Goal: Check status: Check status

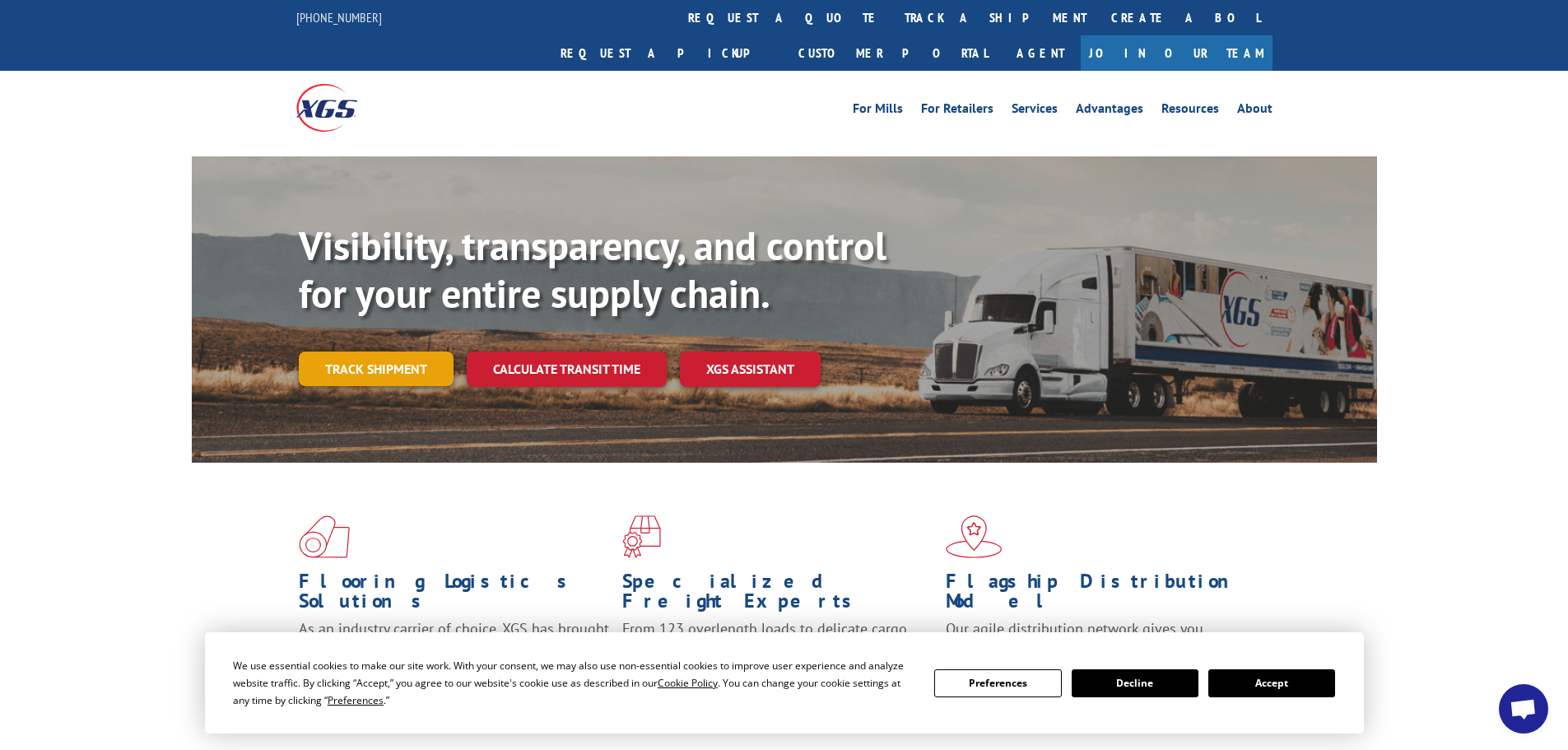
click at [356, 351] on link "Track shipment" at bounding box center [376, 368] width 155 height 35
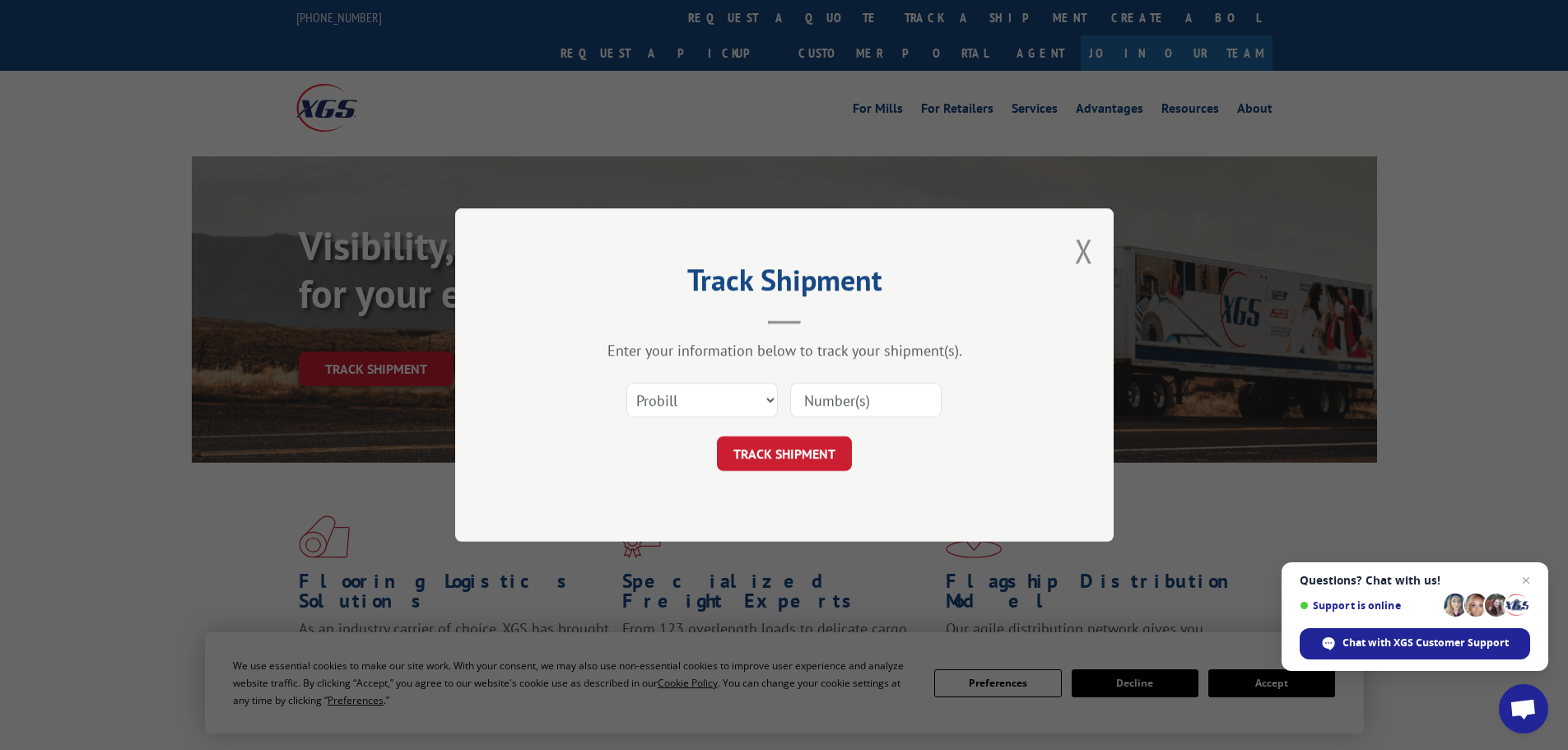
paste input "17228841"
type input "17228841"
click at [791, 452] on button "TRACK SHIPMENT" at bounding box center [784, 453] width 135 height 35
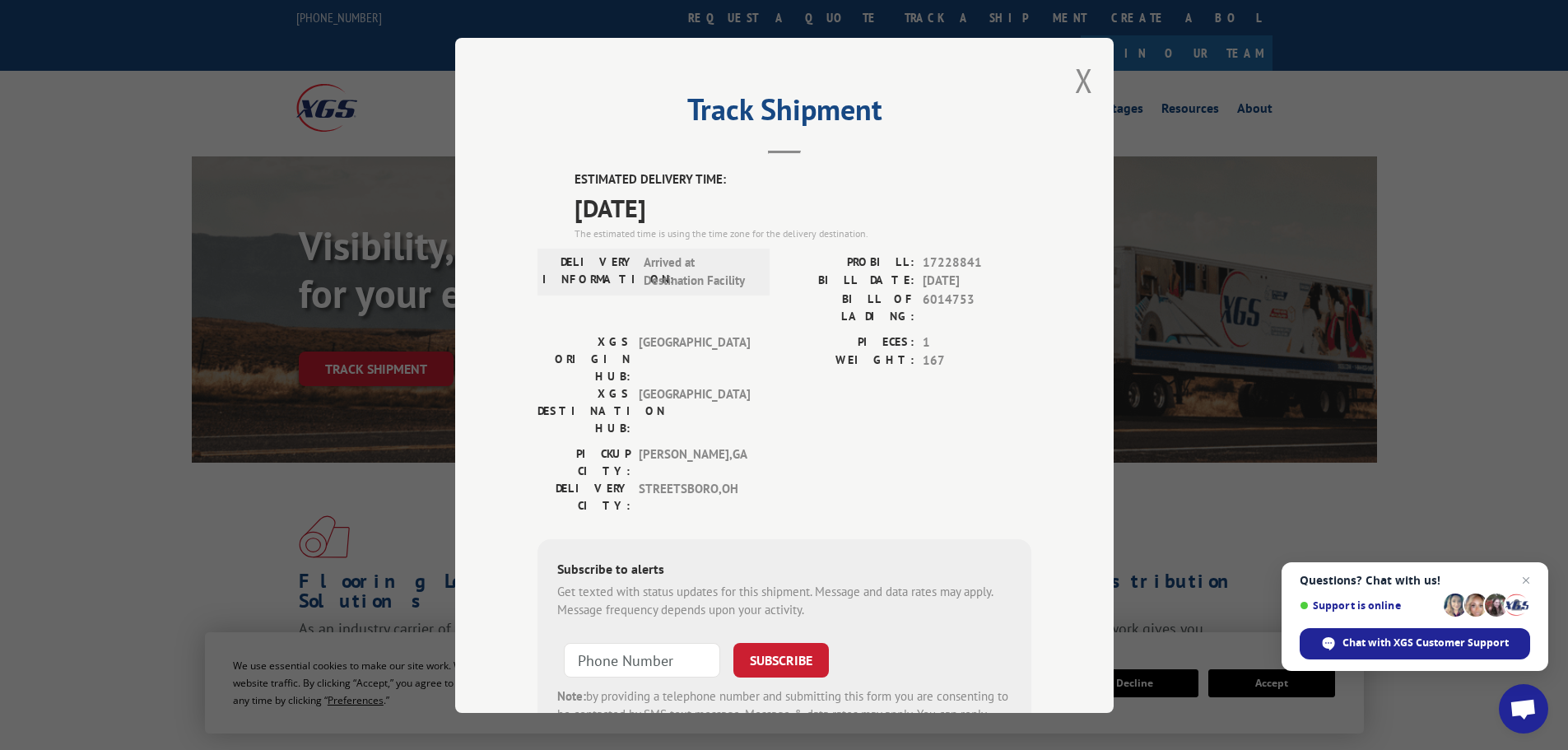
drag, startPoint x: 1077, startPoint y: 86, endPoint x: 1073, endPoint y: 95, distance: 9.8
click at [1077, 88] on button "Close modal" at bounding box center [1084, 80] width 18 height 43
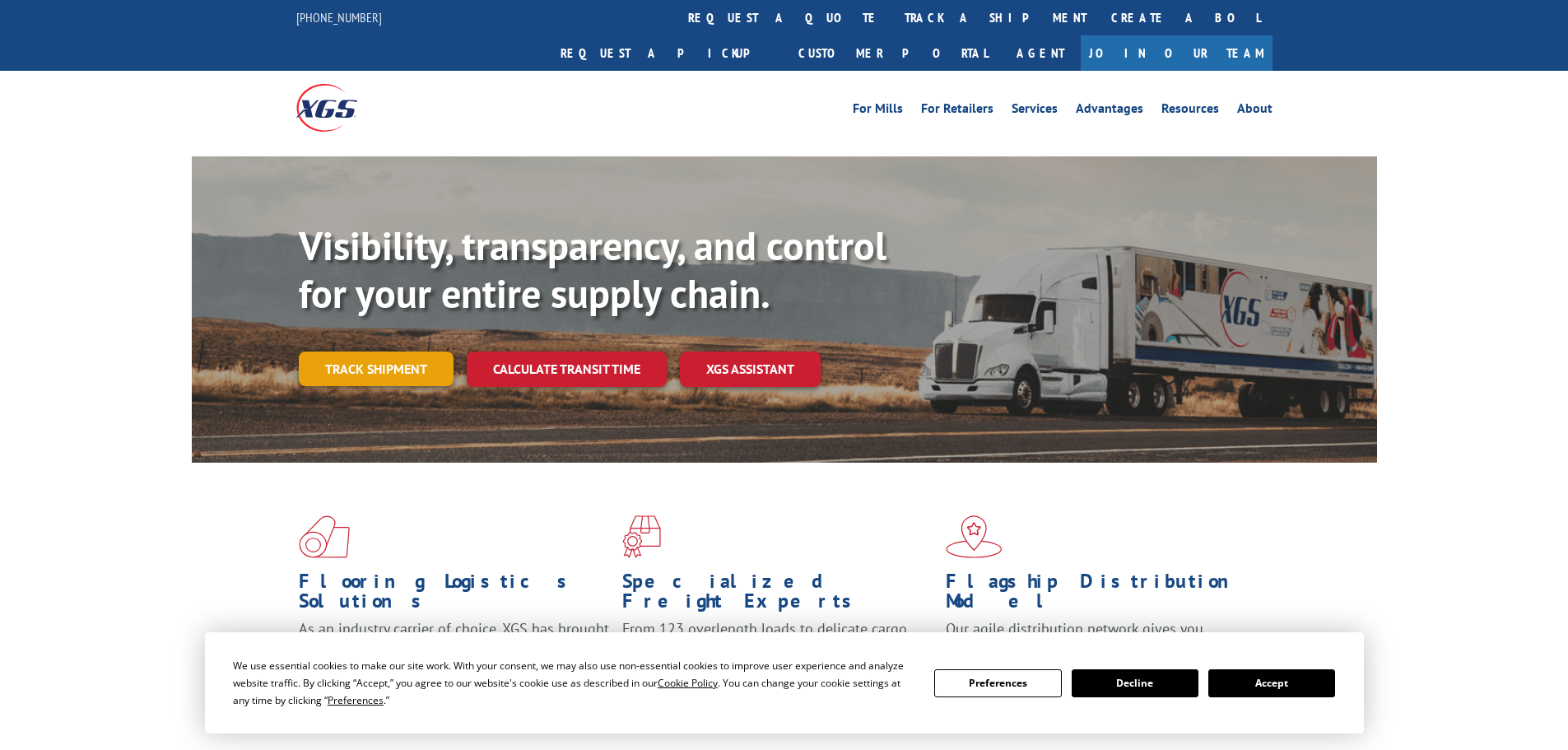
click at [328, 351] on link "Track shipment" at bounding box center [376, 368] width 155 height 35
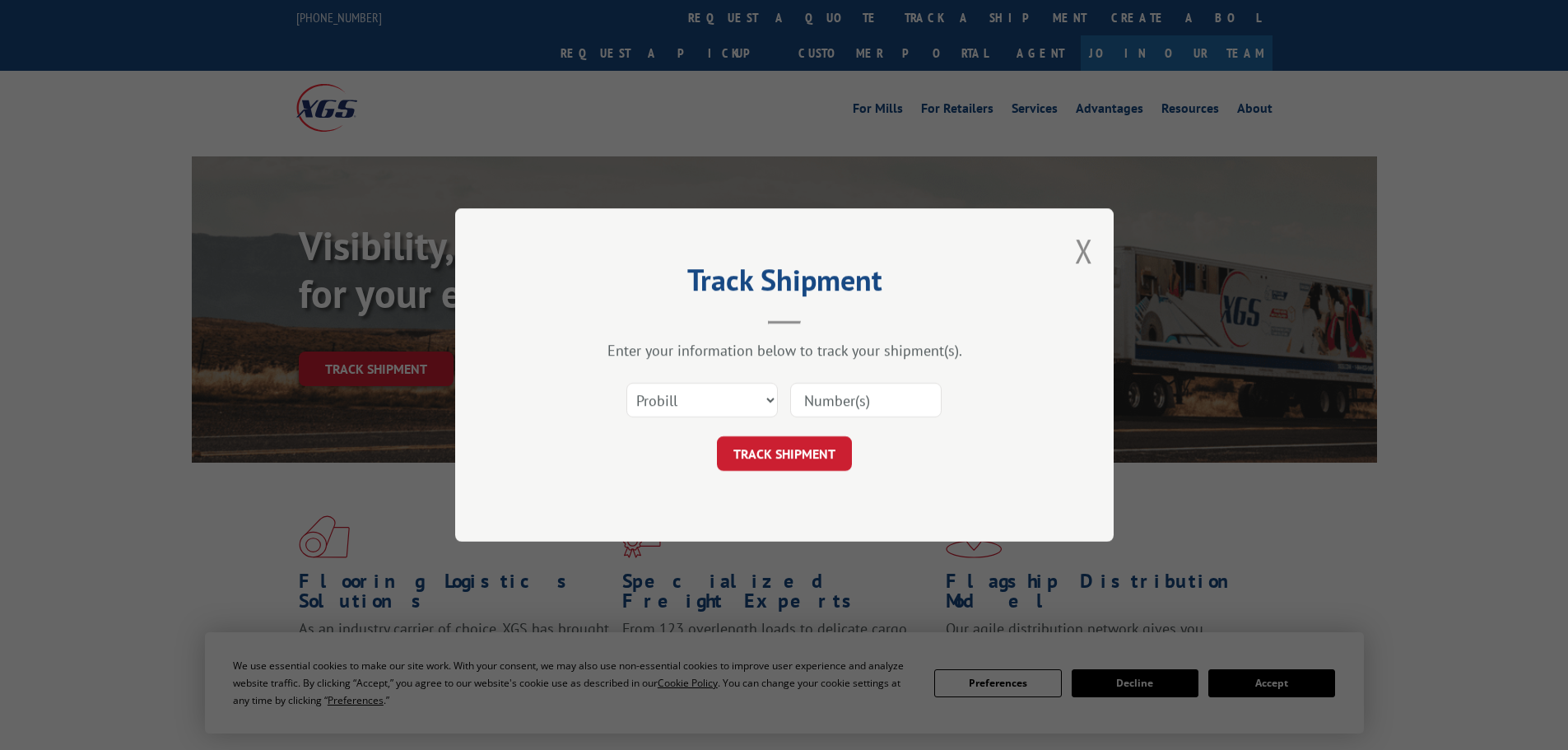
paste input "17471178"
type input "17471178"
click at [791, 458] on button "TRACK SHIPMENT" at bounding box center [784, 453] width 135 height 35
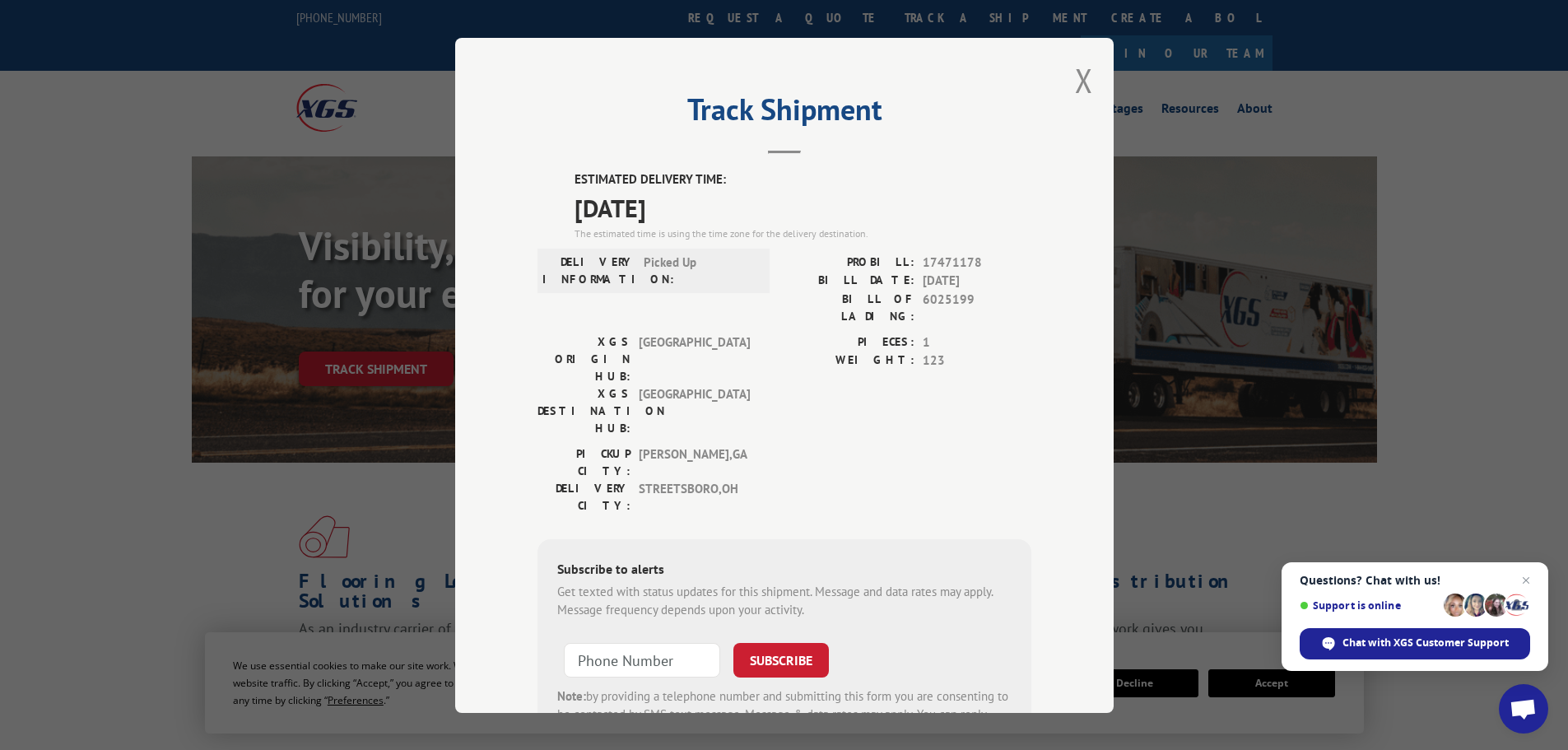
click at [1067, 81] on div "Track Shipment ESTIMATED DELIVERY TIME: [DATE] The estimated time is using the …" at bounding box center [784, 375] width 659 height 675
click at [1075, 88] on button "Close modal" at bounding box center [1084, 80] width 18 height 43
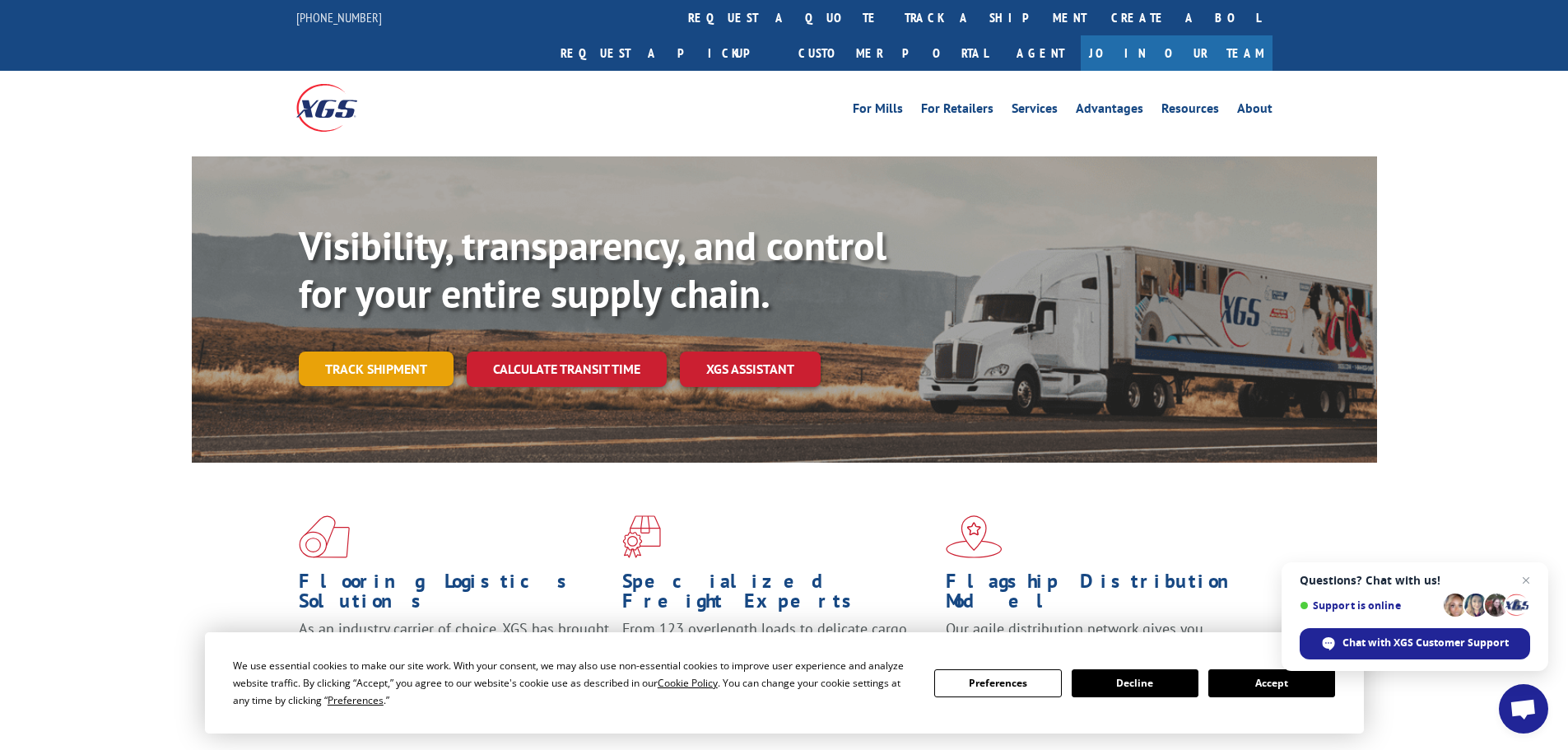
click at [339, 351] on link "Track shipment" at bounding box center [376, 368] width 155 height 35
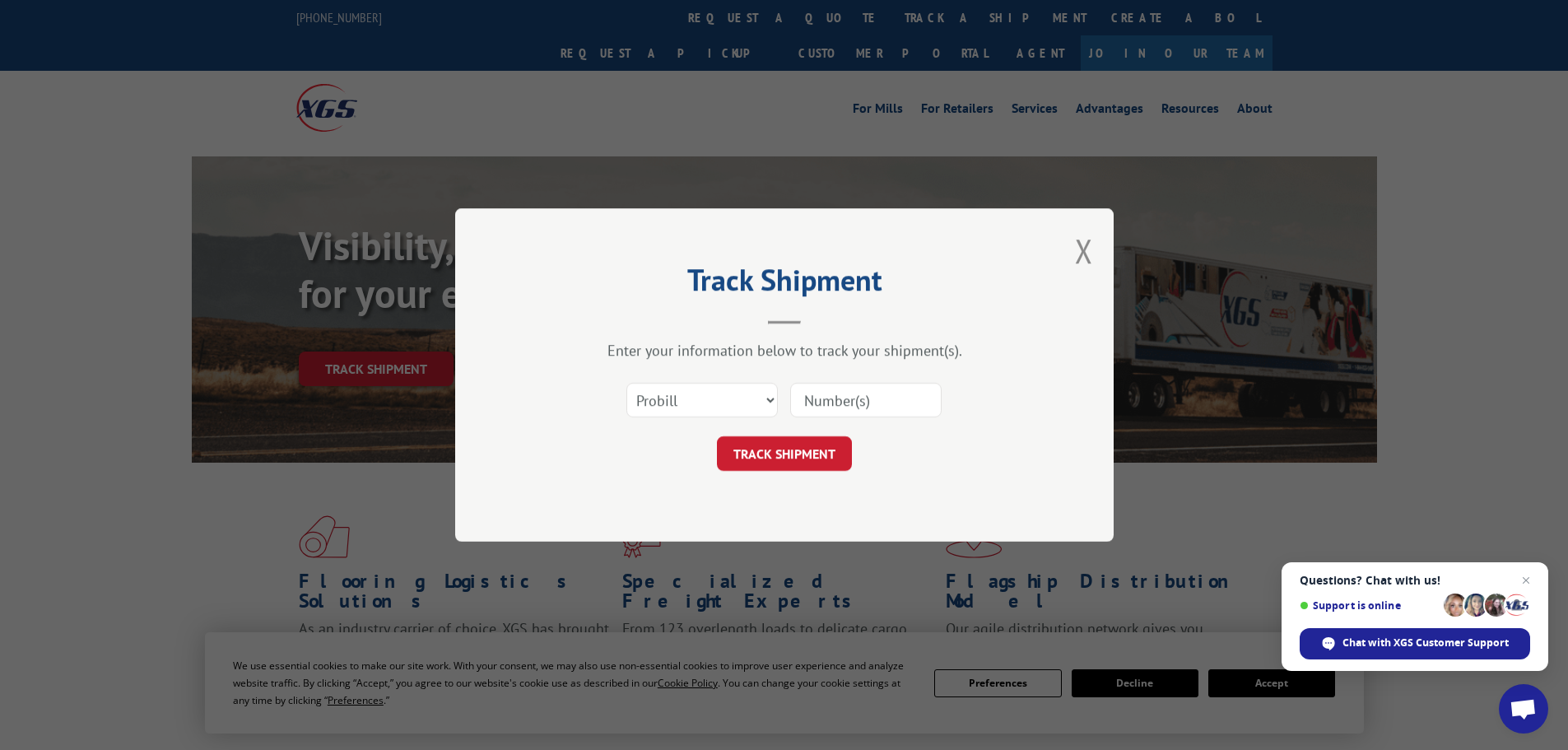
paste input "450850"
type input "450850"
click at [766, 459] on button "TRACK SHIPMENT" at bounding box center [784, 453] width 135 height 35
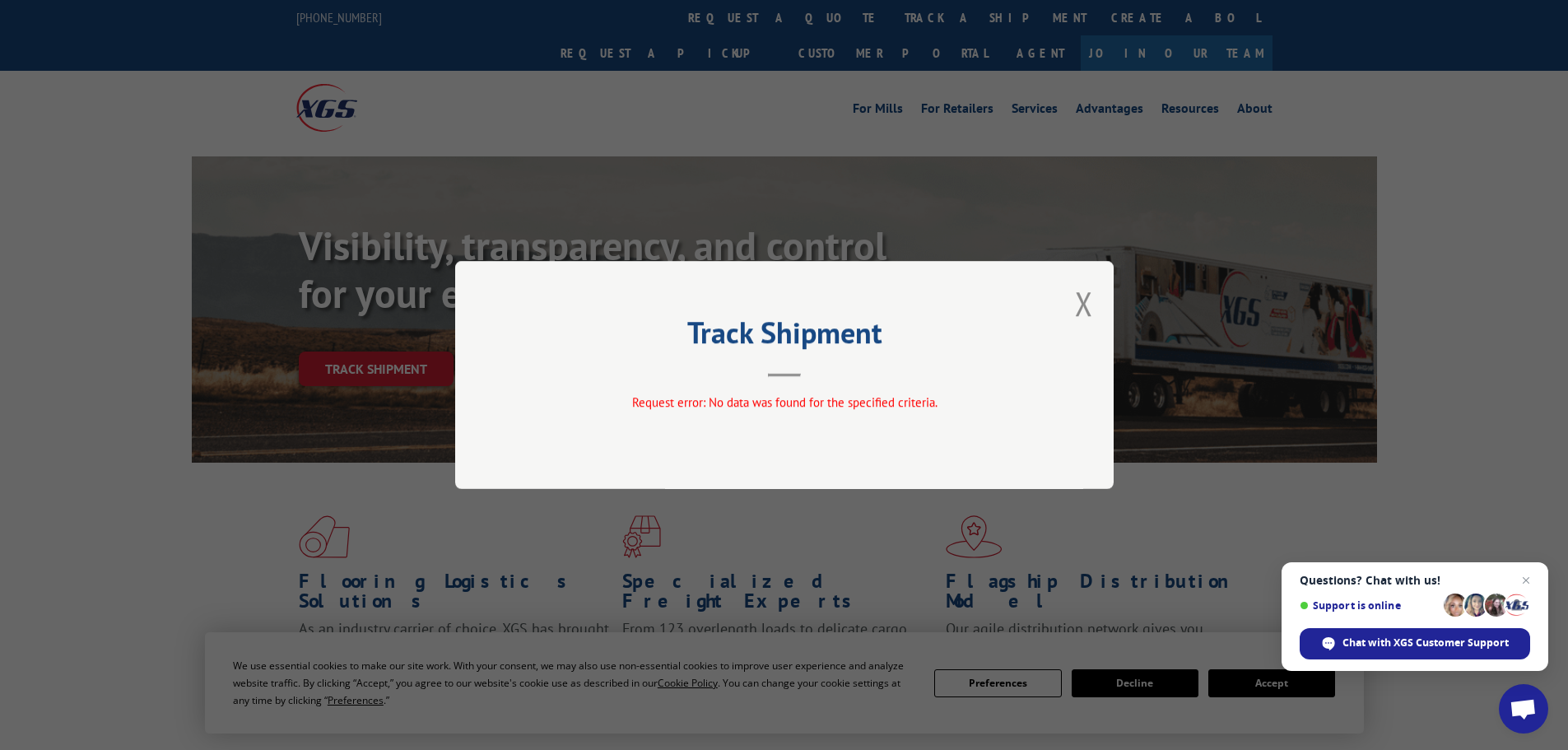
click at [1073, 302] on div "Track Shipment Request error: No data was found for the specified criteria." at bounding box center [784, 375] width 659 height 228
click at [1081, 299] on button "Close modal" at bounding box center [1084, 303] width 18 height 43
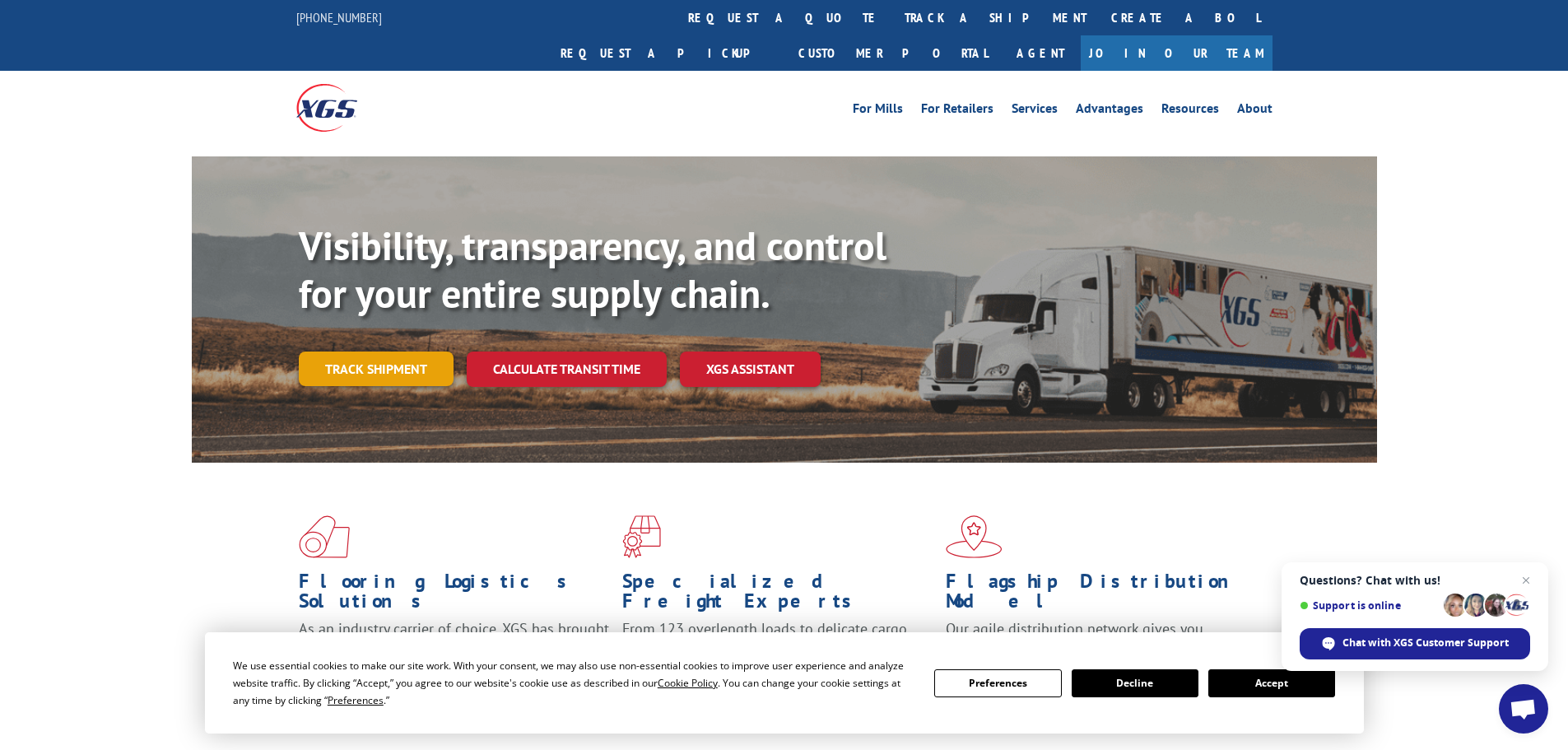
click at [381, 351] on link "Track shipment" at bounding box center [376, 368] width 155 height 35
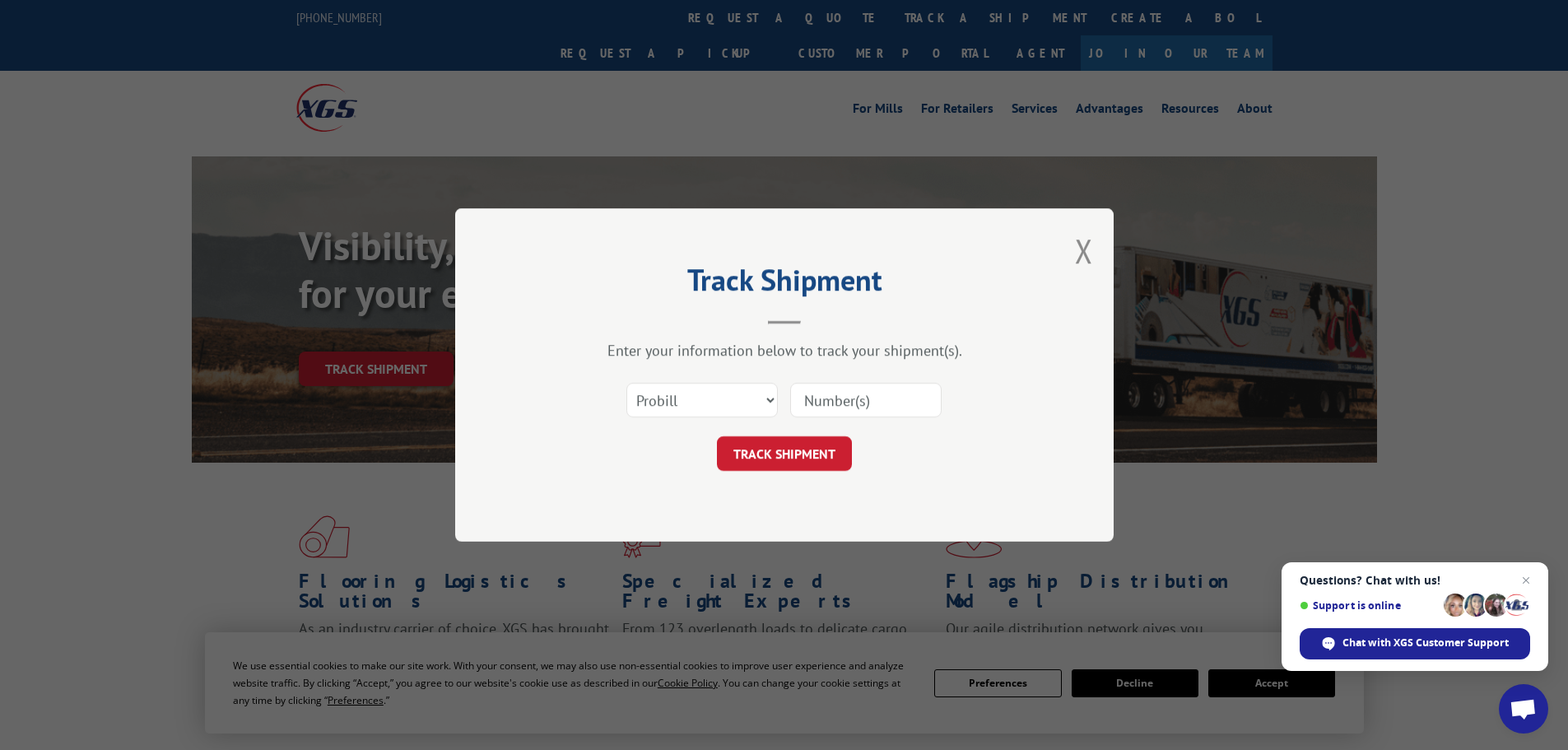
paste input "076664250905"
type input "076664250905"
click at [800, 456] on button "TRACK SHIPMENT" at bounding box center [784, 453] width 135 height 35
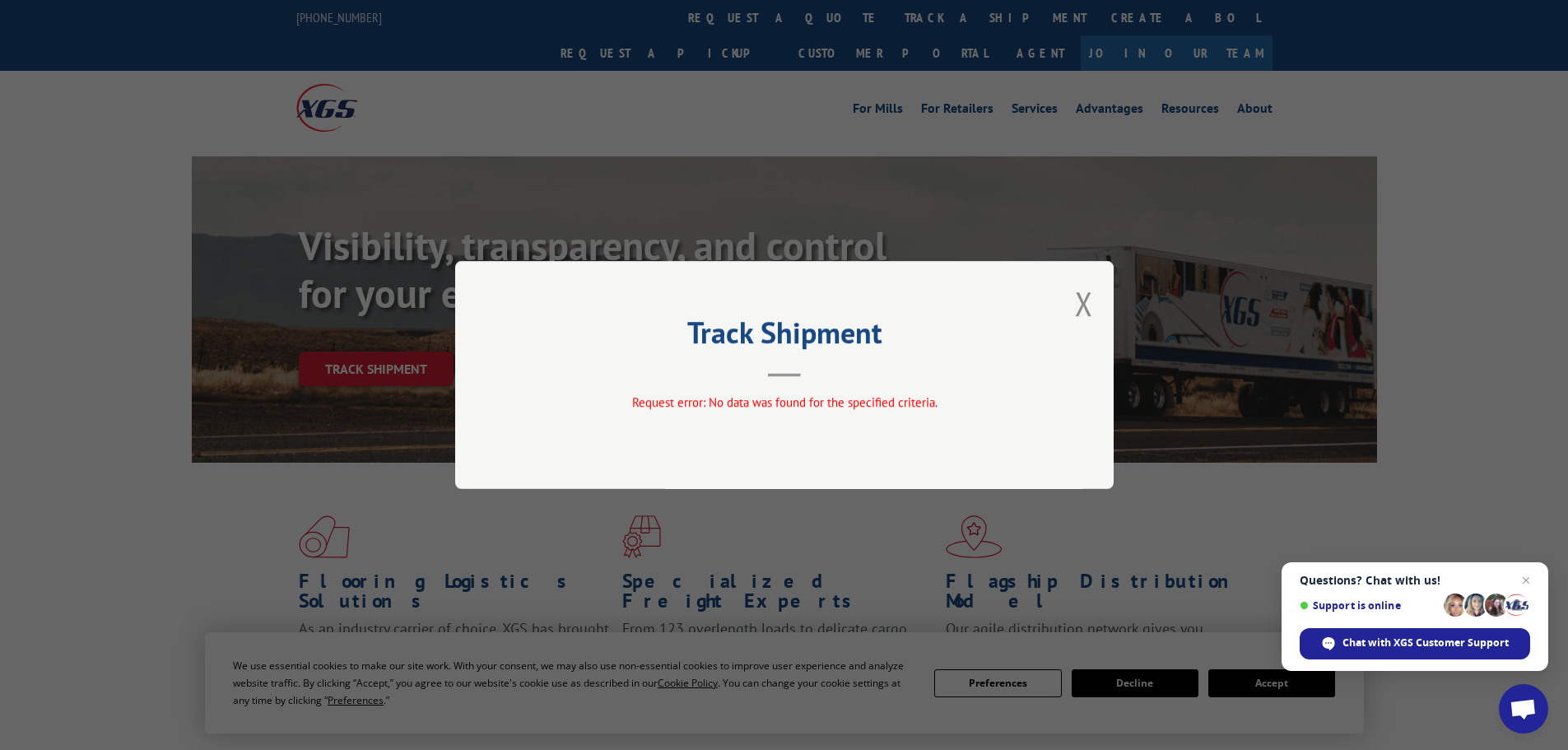
click at [1073, 306] on div "Track Shipment Request error: No data was found for the specified criteria." at bounding box center [784, 375] width 659 height 228
click at [1078, 307] on button "Close modal" at bounding box center [1084, 303] width 18 height 43
